Goal: Find contact information: Find contact information

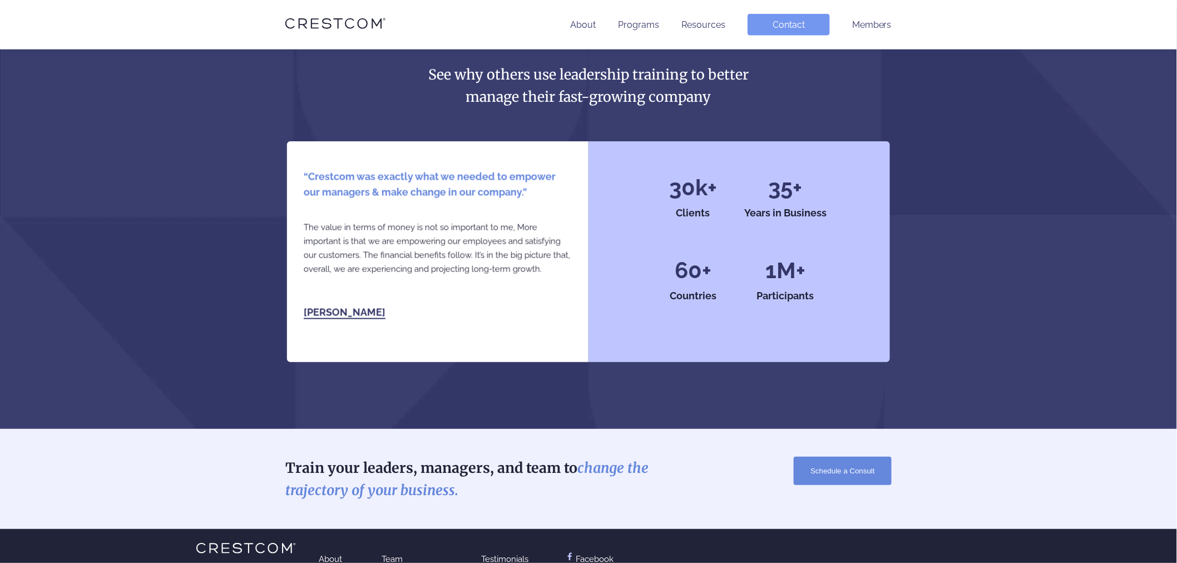
scroll to position [2415, 0]
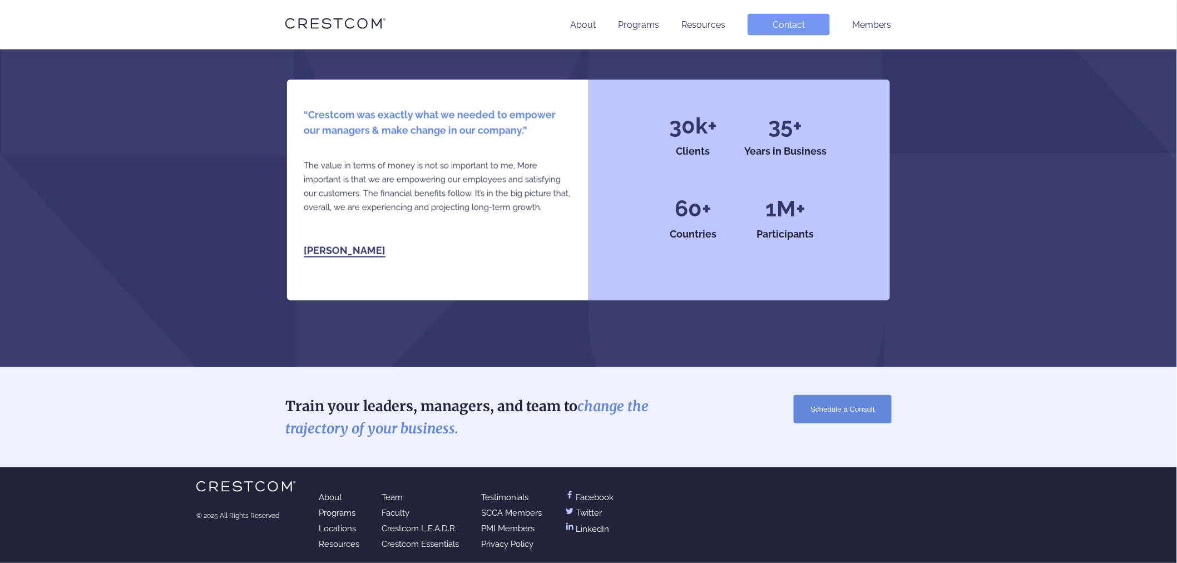
click at [324, 526] on link "Locations" at bounding box center [337, 529] width 37 height 10
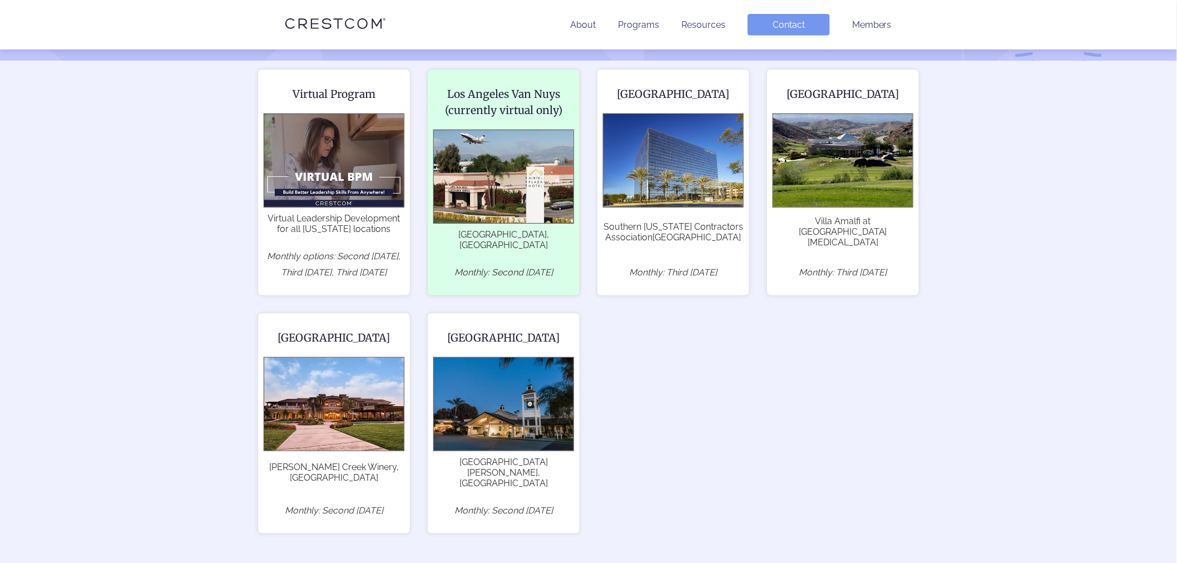
scroll to position [206, 0]
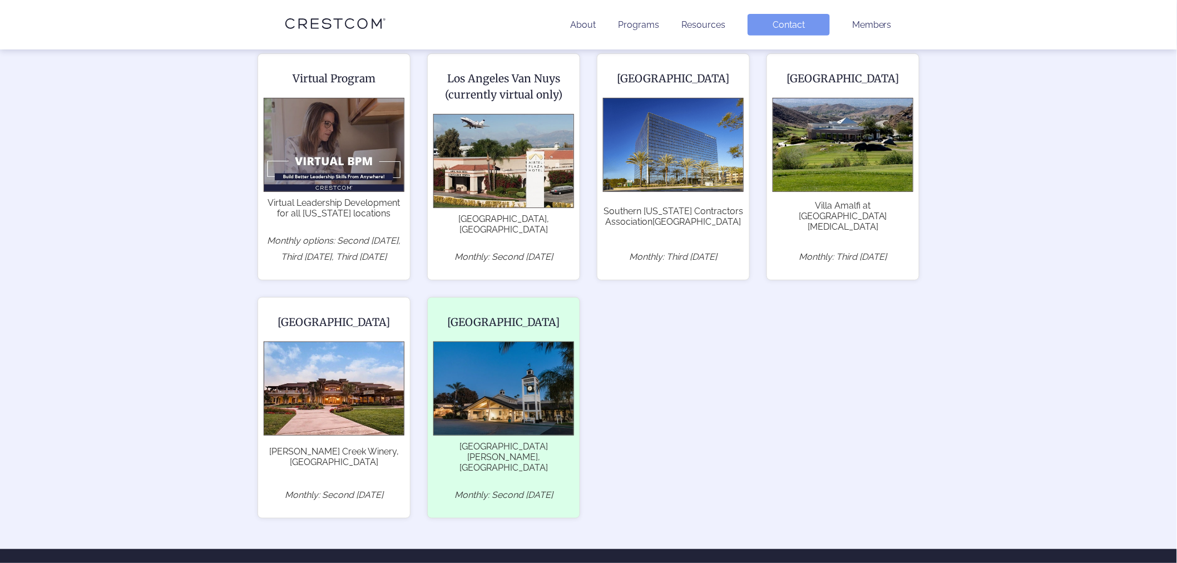
click at [498, 441] on span "La Valle Coastal Club, Rancho Santa Fe, CA 92091" at bounding box center [503, 457] width 141 height 32
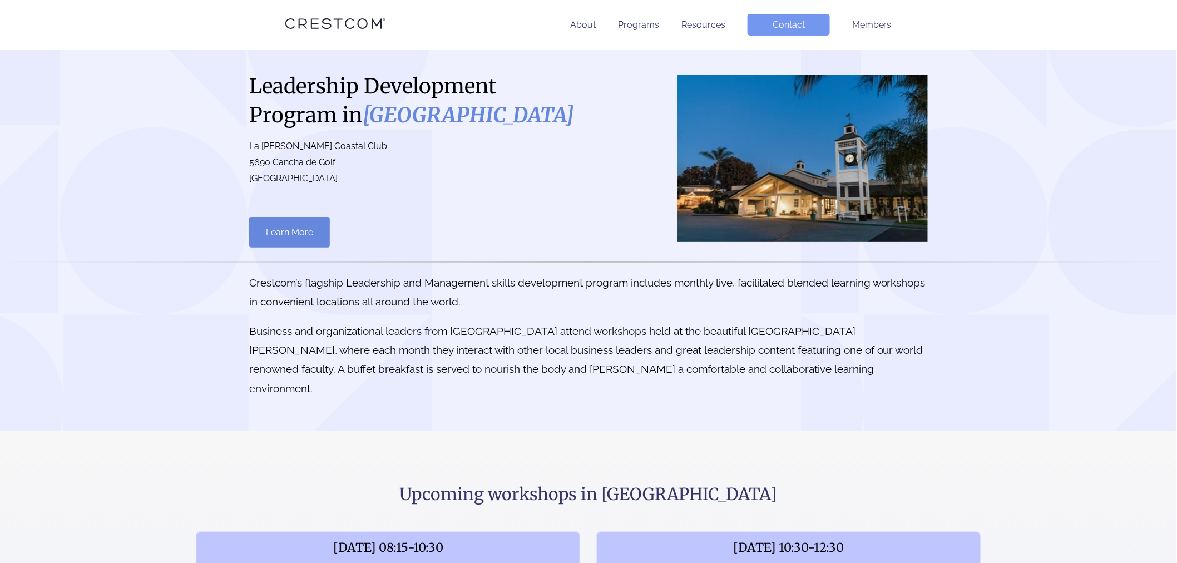
drag, startPoint x: 250, startPoint y: 145, endPoint x: 336, endPoint y: 152, distance: 86.5
click at [336, 152] on p "La [PERSON_NAME] Coastal Club [STREET_ADDRESS]" at bounding box center [413, 162] width 328 height 48
copy p "La Valle Coastal Club"
drag, startPoint x: 250, startPoint y: 163, endPoint x: 338, endPoint y: 166, distance: 87.9
click at [338, 166] on p "La Valle Coastal Club 5690 Cancha de Golf Rancho Santa Fe, CA 92091" at bounding box center [413, 162] width 328 height 48
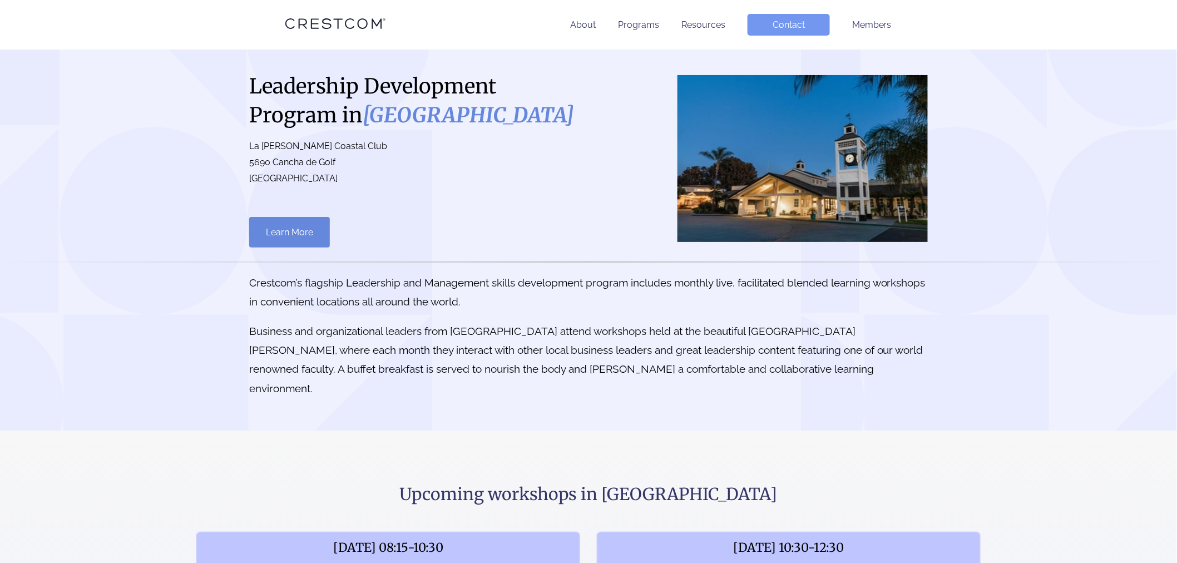
copy p "5690 Cancha de Golf"
click at [280, 185] on p "La Valle Coastal Club 5690 Cancha de Golf Rancho Santa Fe, CA 92091" at bounding box center [413, 162] width 328 height 48
drag, startPoint x: 251, startPoint y: 177, endPoint x: 364, endPoint y: 181, distance: 113.5
click at [364, 181] on p "La Valle Coastal Club 5690 Cancha de Golf Rancho Santa Fe, CA 92091" at bounding box center [413, 162] width 328 height 48
copy p "Rancho Santa Fe, CA 92091"
